Goal: Transaction & Acquisition: Purchase product/service

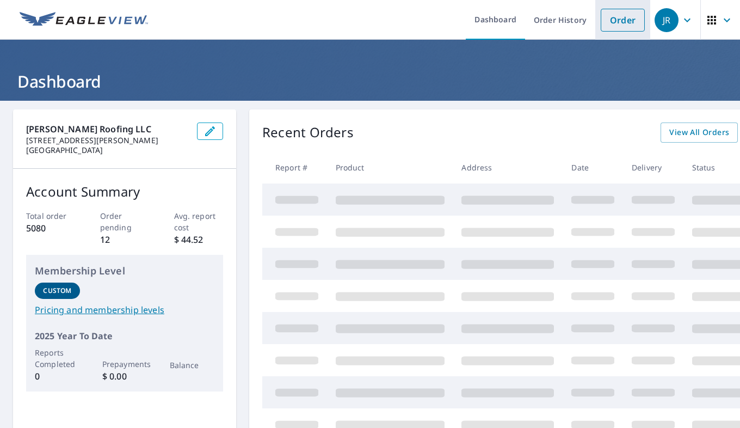
click at [608, 23] on link "Order" at bounding box center [623, 20] width 44 height 23
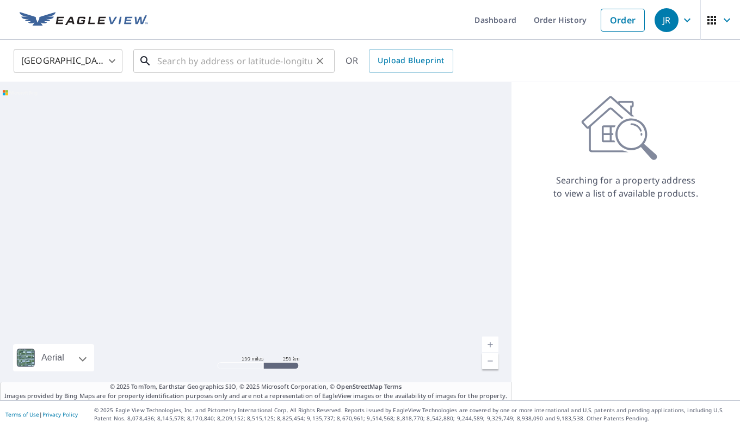
click at [233, 62] on input "text" at bounding box center [234, 61] width 155 height 30
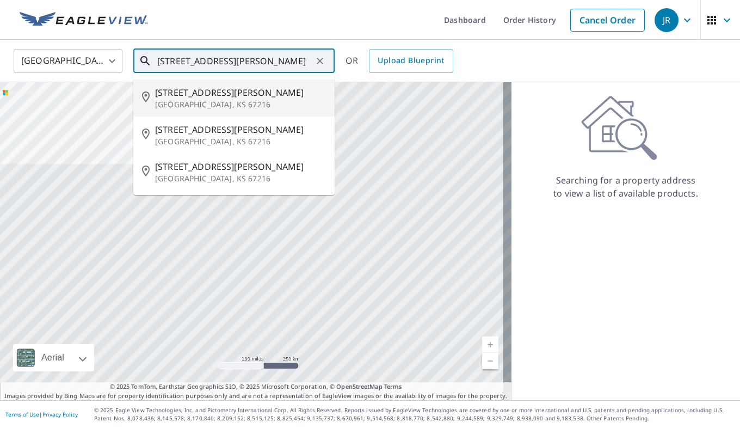
click at [201, 97] on span "[STREET_ADDRESS][PERSON_NAME]" at bounding box center [240, 92] width 171 height 13
type input "[STREET_ADDRESS][PERSON_NAME][PERSON_NAME]"
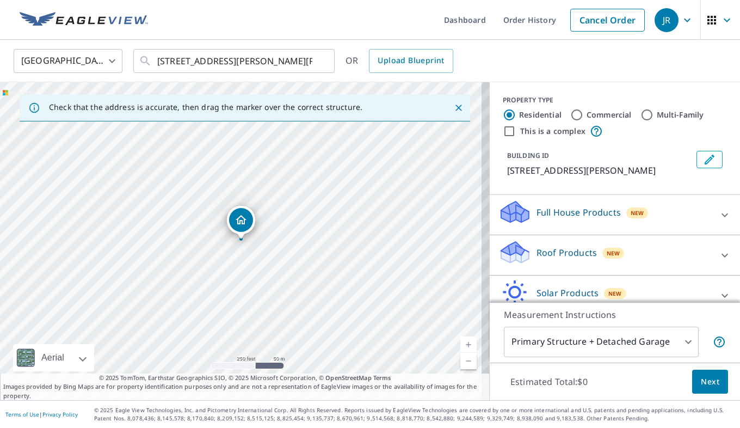
click at [461, 342] on link "Current Level 17, Zoom In" at bounding box center [469, 344] width 16 height 16
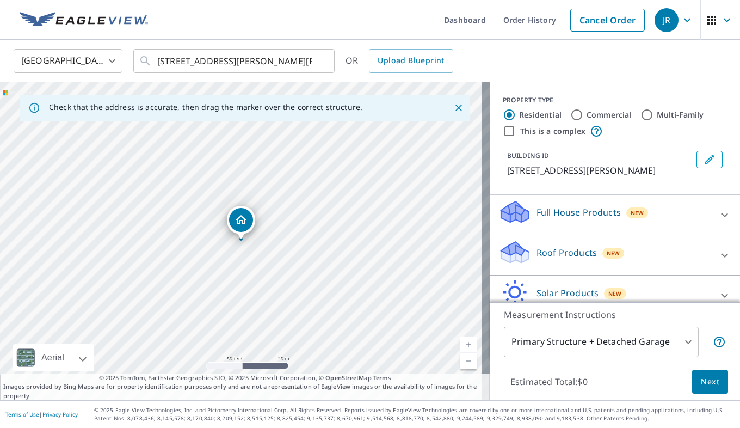
click at [461, 342] on link "Current Level 19, Zoom In" at bounding box center [469, 344] width 16 height 16
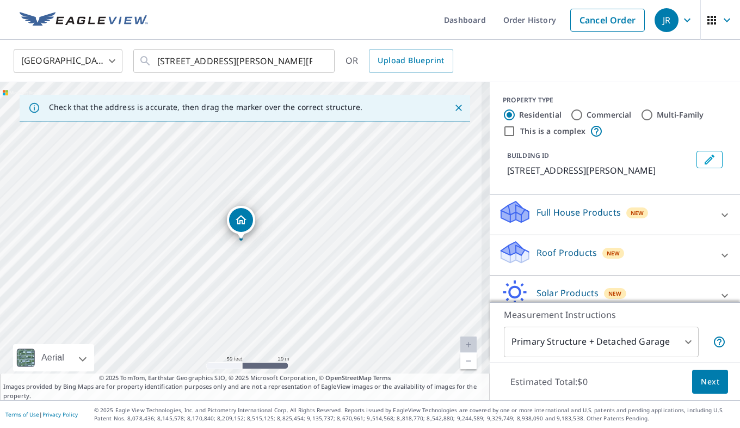
click at [461, 342] on link "Current Level 19, Zoom In Disabled" at bounding box center [469, 344] width 16 height 16
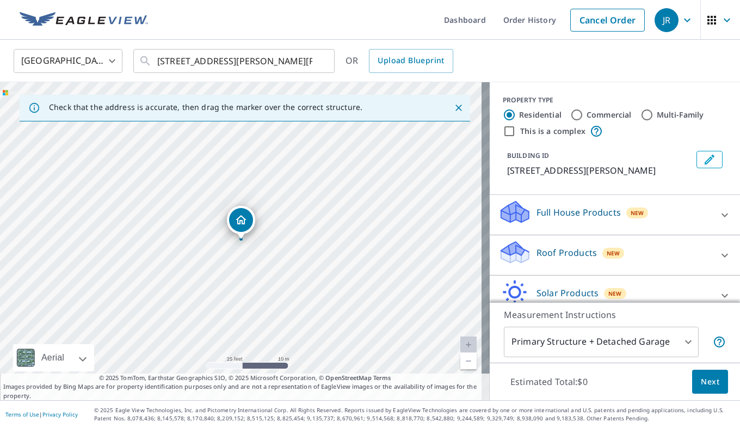
click at [719, 257] on icon at bounding box center [725, 255] width 13 height 13
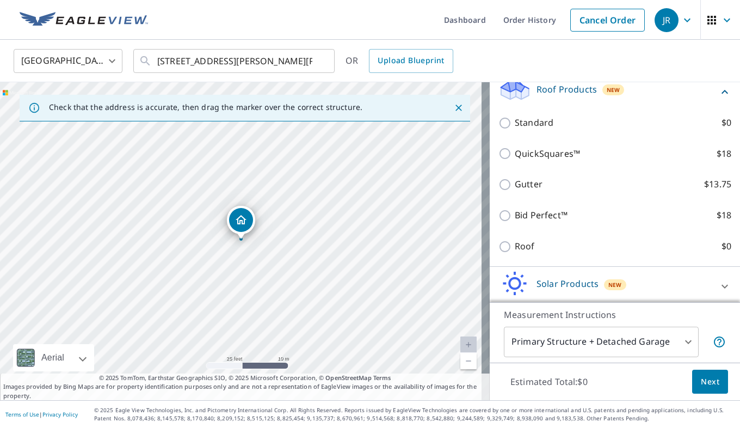
scroll to position [218, 0]
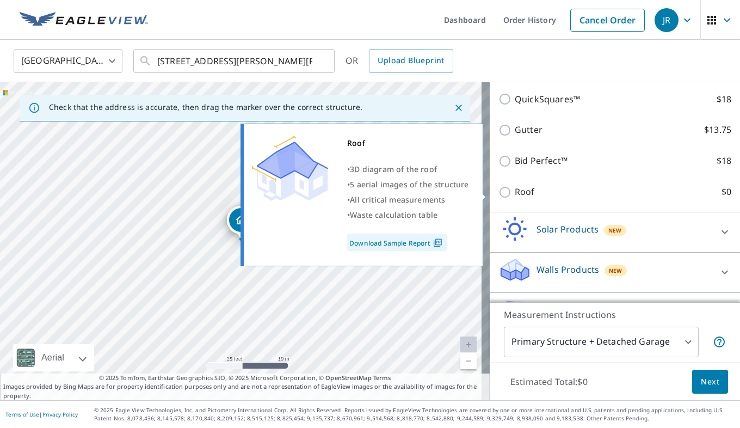
click at [499, 194] on input "Roof $0" at bounding box center [507, 192] width 16 height 13
checkbox input "true"
type input "3"
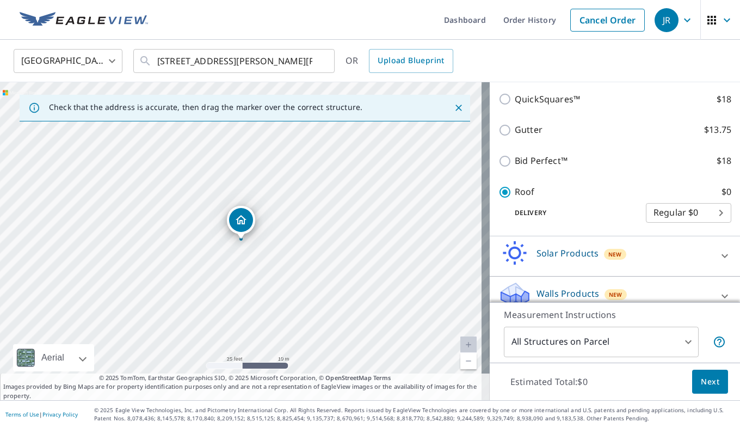
scroll to position [256, 0]
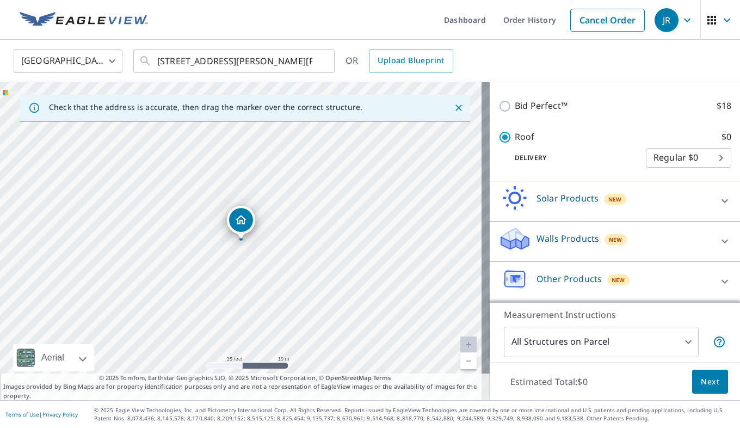
click at [679, 336] on body "[PERSON_NAME] Dashboard Order History Cancel Order JR United States [GEOGRAPHIC…" at bounding box center [370, 214] width 740 height 428
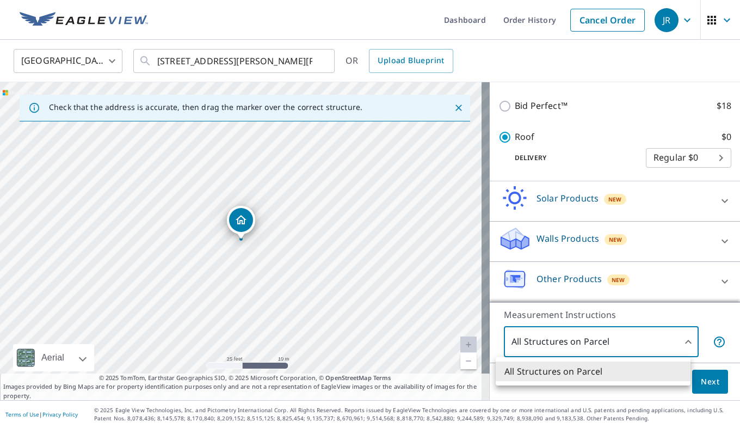
click at [680, 341] on div at bounding box center [370, 214] width 740 height 428
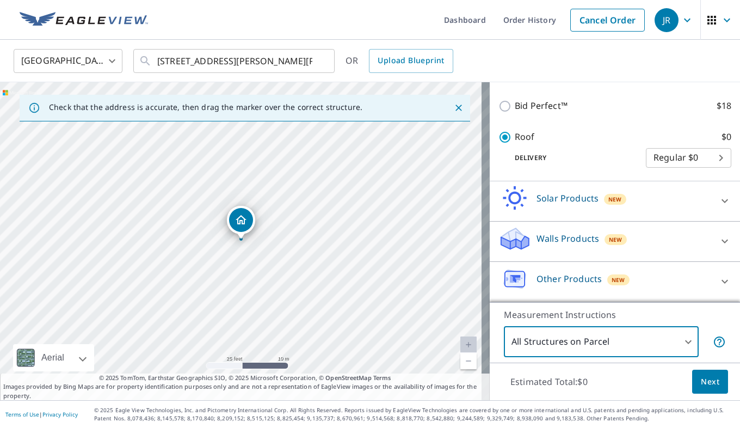
click at [702, 381] on span "Next" at bounding box center [710, 382] width 19 height 14
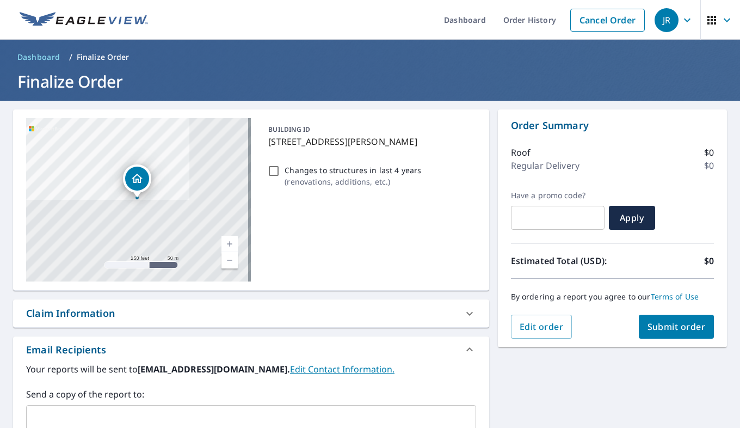
drag, startPoint x: 657, startPoint y: 323, endPoint x: 416, endPoint y: 263, distance: 248.1
click at [416, 261] on div "[STREET_ADDRESS][PERSON_NAME][PERSON_NAME] Aerial Road A standard road map Aeri…" at bounding box center [370, 338] width 740 height 474
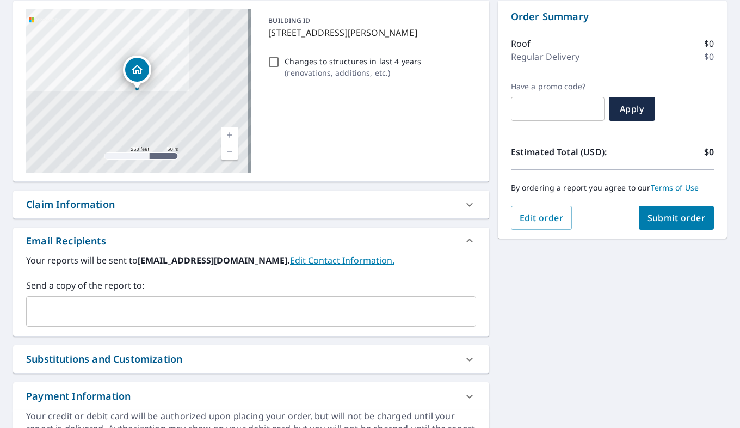
click at [70, 309] on input "text" at bounding box center [243, 311] width 424 height 21
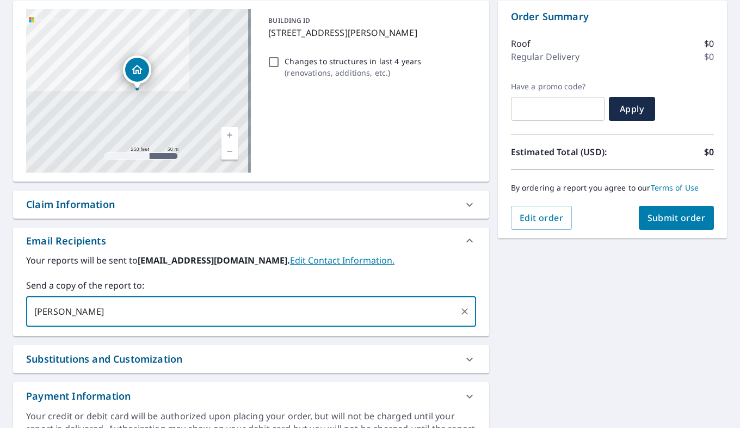
type input "[PERSON_NAME]@[PERSON_NAME]"
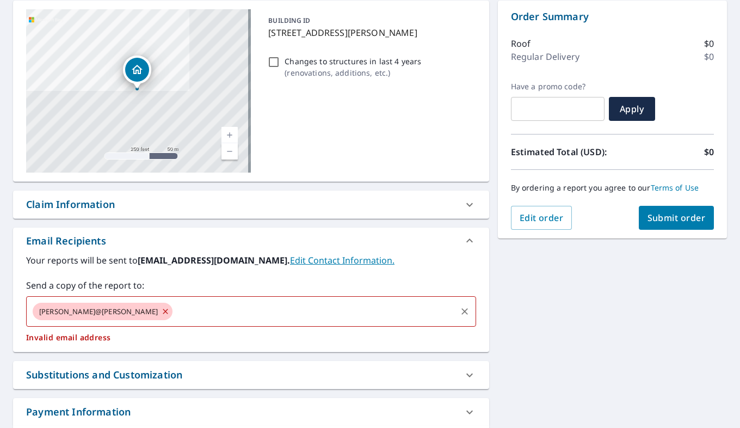
click at [161, 311] on icon at bounding box center [165, 311] width 9 height 12
checkbox input "true"
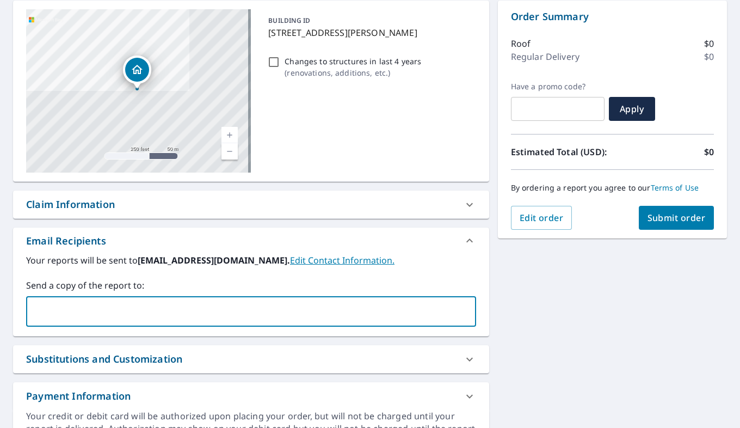
click at [53, 305] on input "text" at bounding box center [243, 311] width 424 height 21
type input "[PERSON_NAME][EMAIL_ADDRESS][DOMAIN_NAME]"
click at [508, 278] on div "[STREET_ADDRESS][PERSON_NAME][PERSON_NAME] Aerial Road A standard road map Aeri…" at bounding box center [370, 229] width 740 height 474
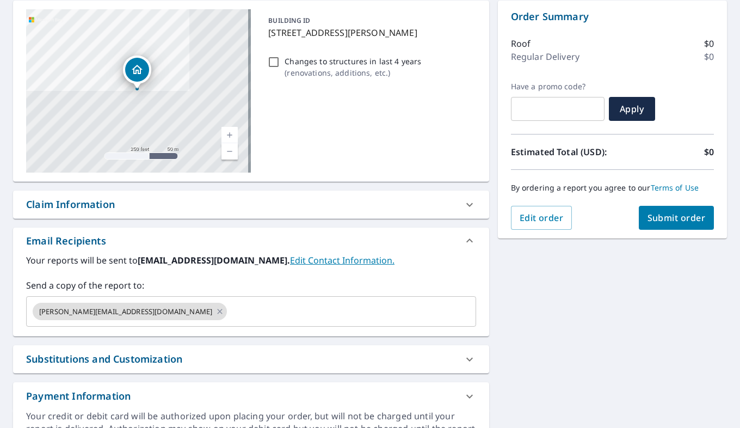
click at [650, 214] on span "Submit order" at bounding box center [677, 218] width 58 height 12
checkbox input "true"
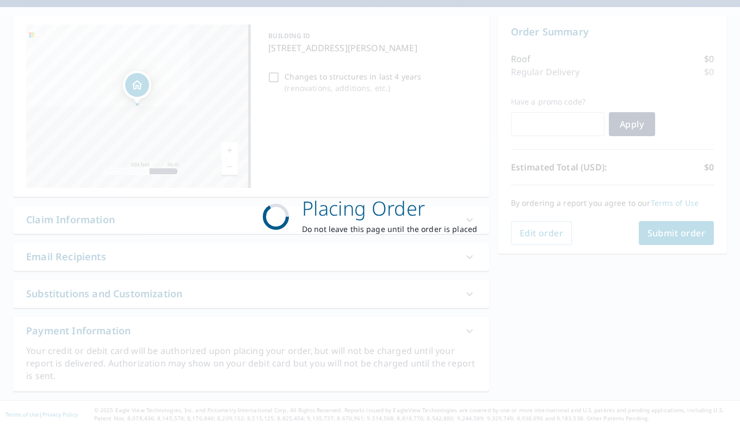
scroll to position [93, 0]
